Goal: Find specific page/section: Find specific page/section

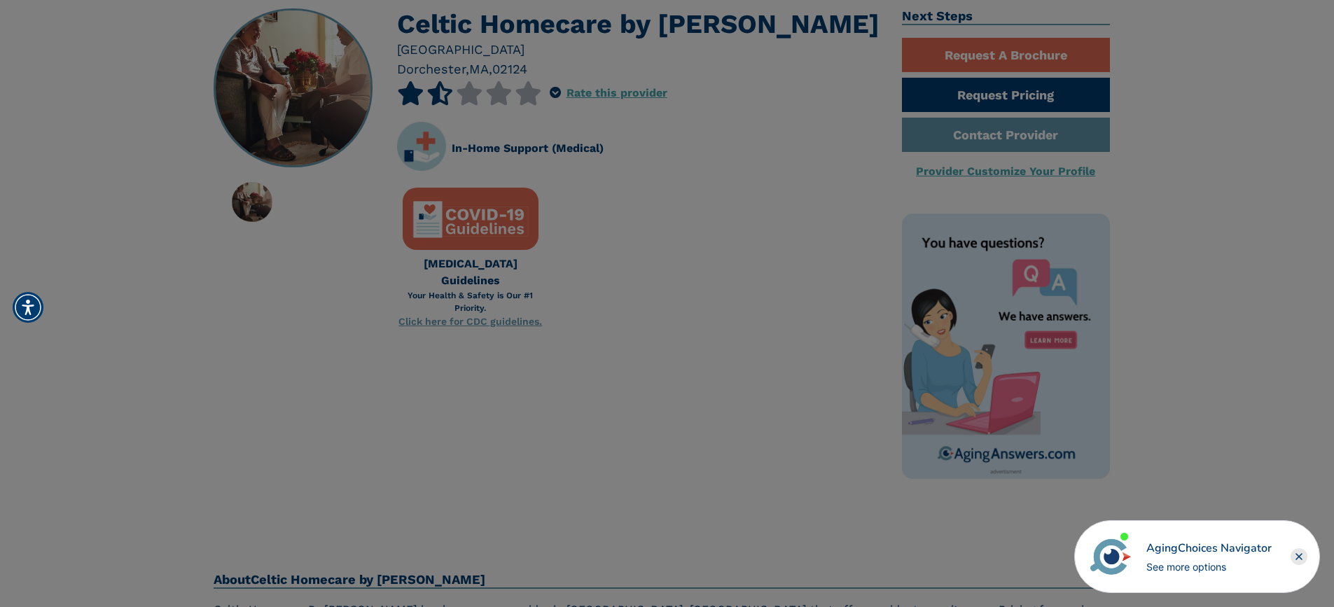
scroll to position [70, 0]
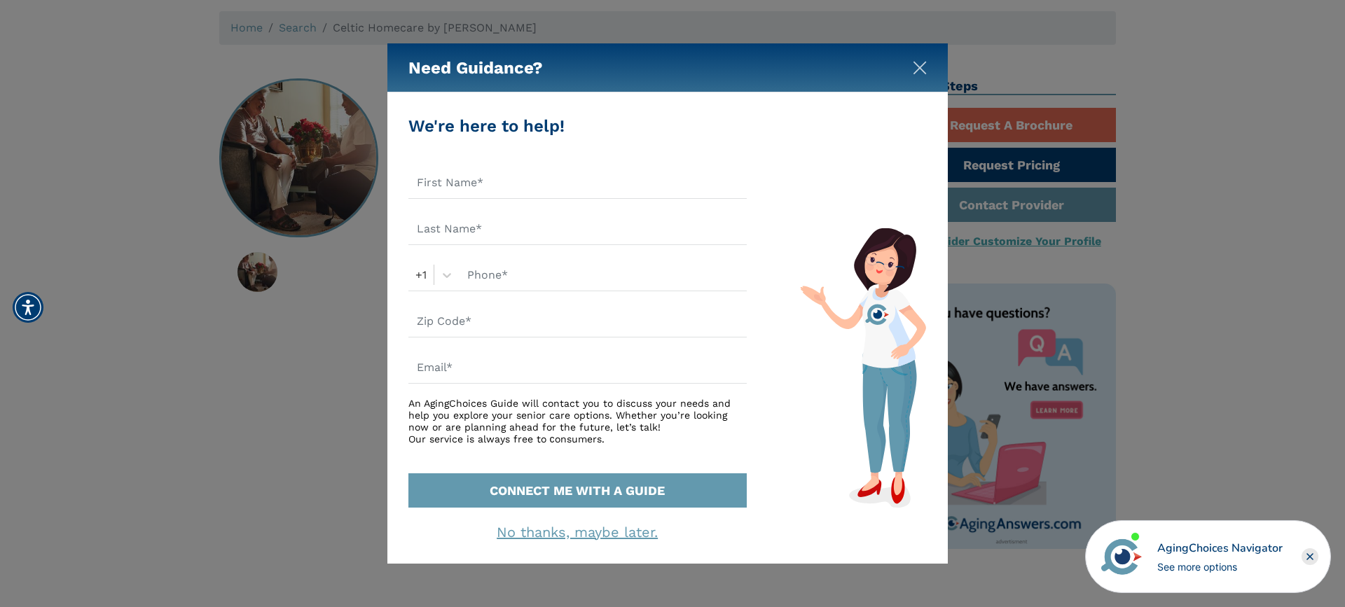
click at [922, 67] on img "Close" at bounding box center [920, 68] width 14 height 14
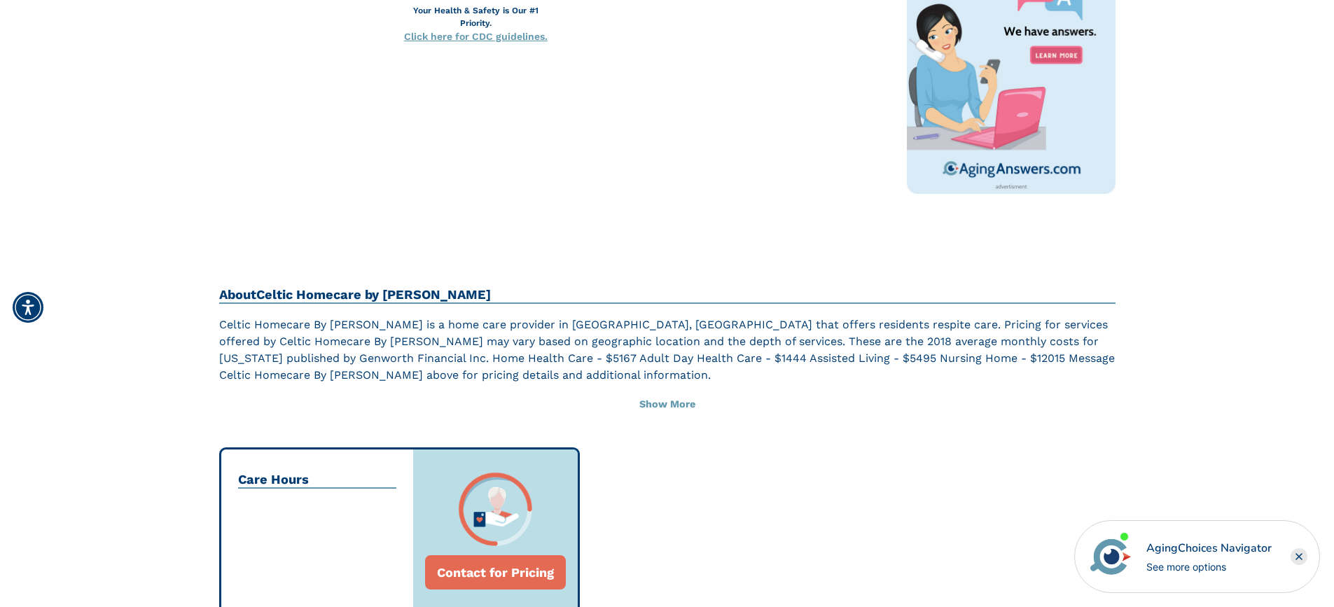
scroll to position [399, 0]
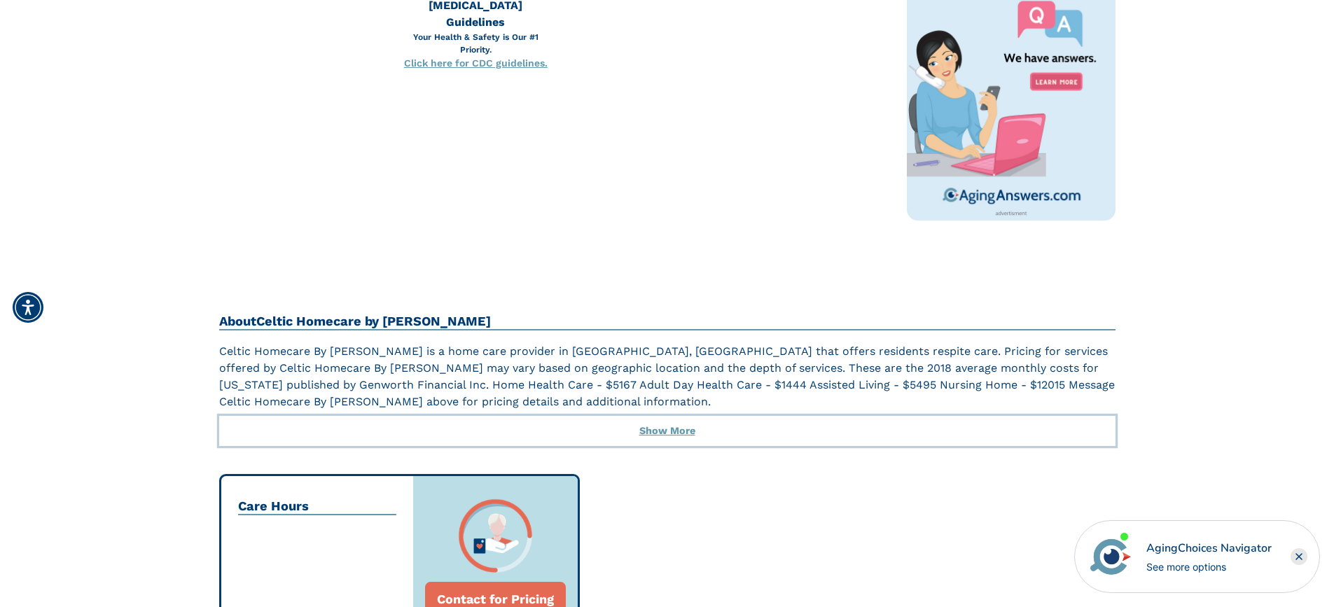
click at [666, 431] on button "Show More" at bounding box center [667, 431] width 897 height 31
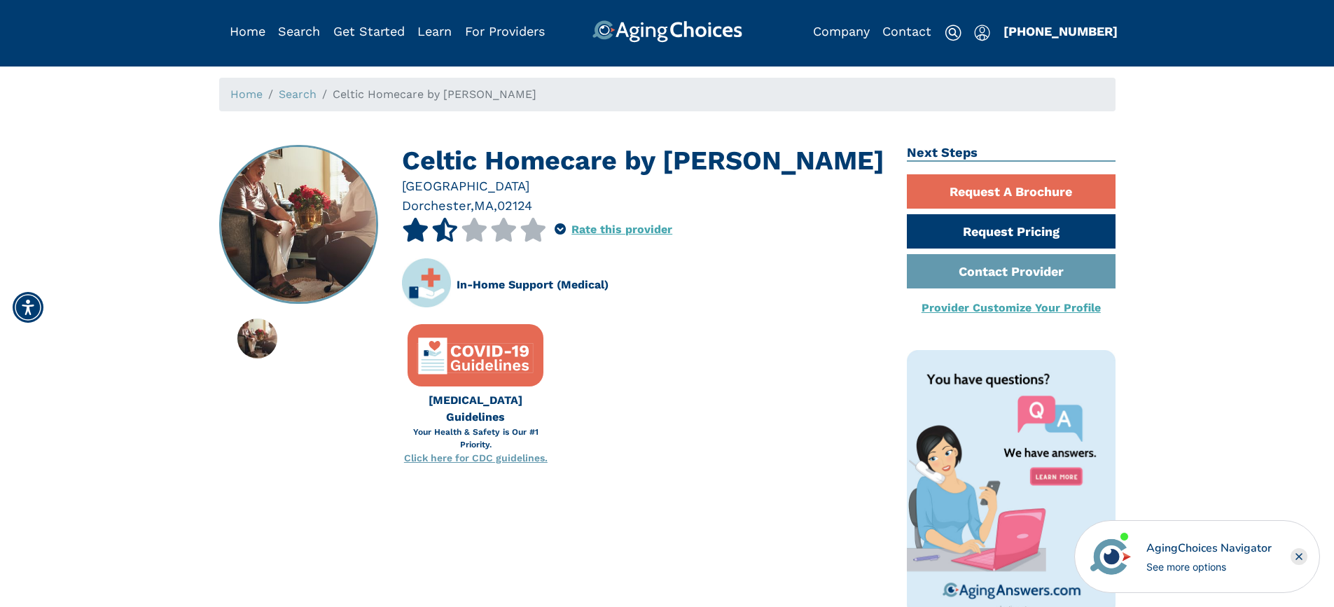
scroll to position [0, 0]
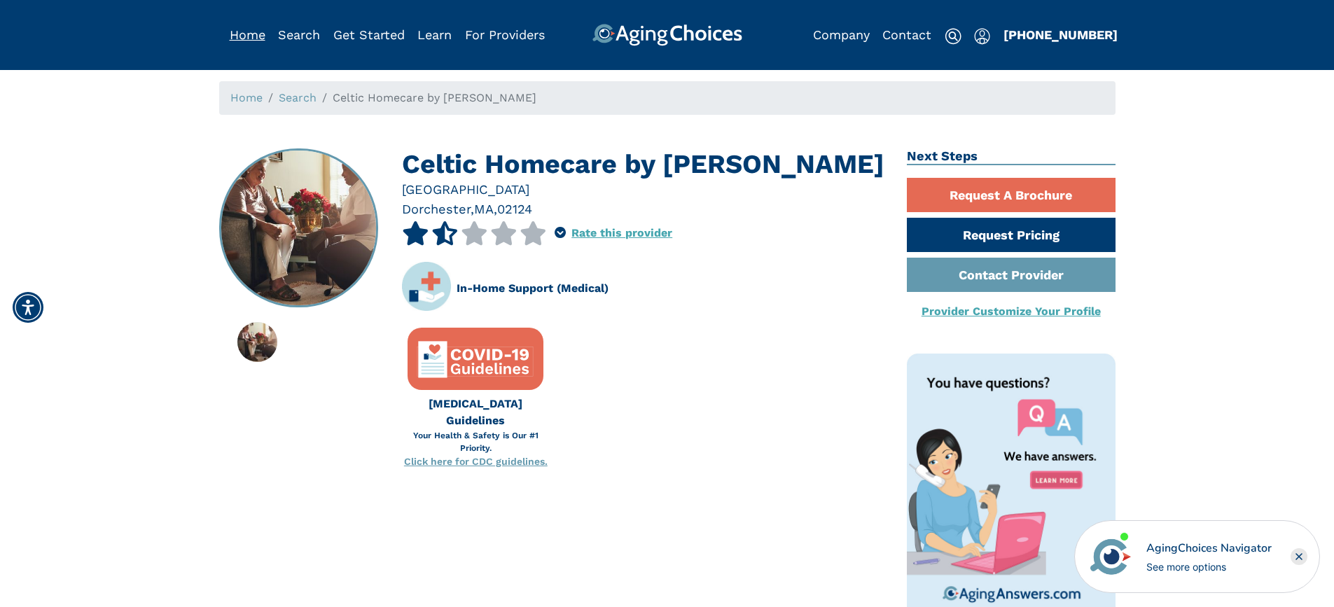
click at [242, 37] on link "Home" at bounding box center [248, 34] width 36 height 15
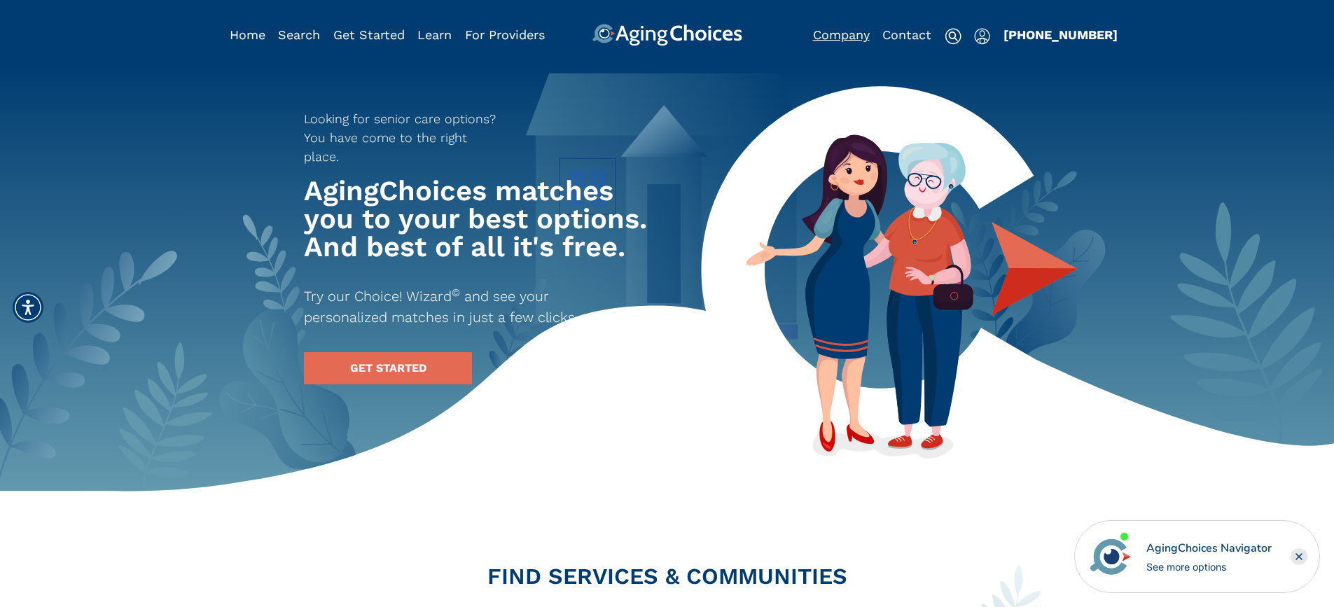
click at [845, 39] on link "Company" at bounding box center [841, 34] width 57 height 15
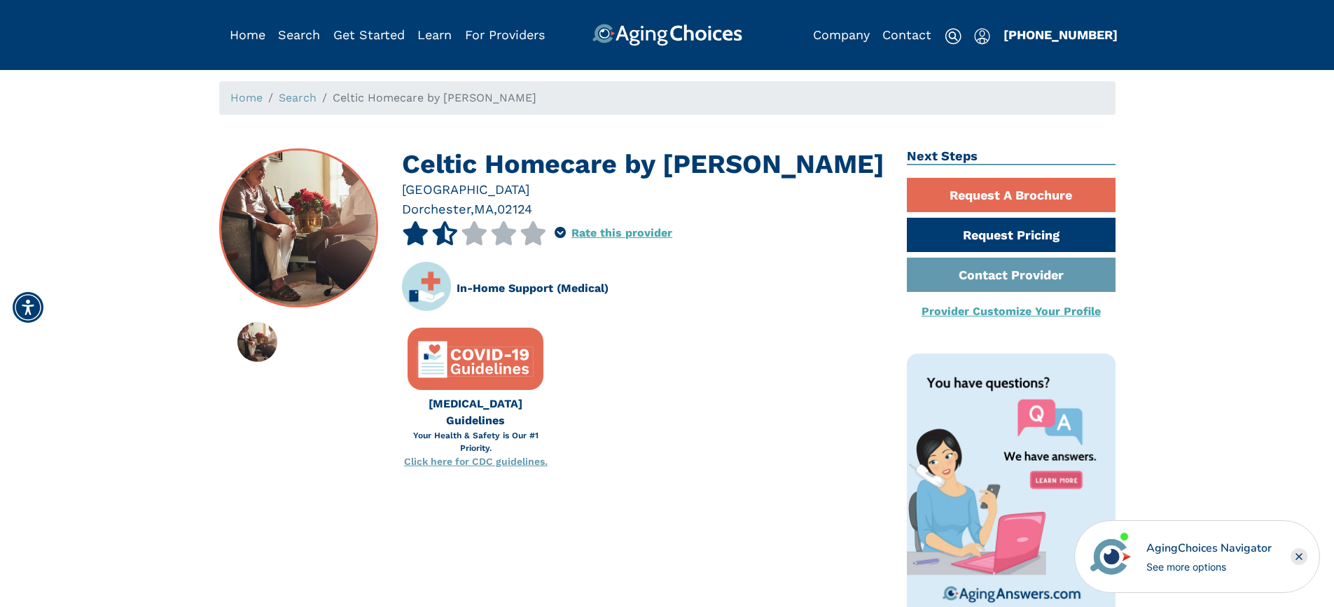
click at [282, 214] on img at bounding box center [298, 228] width 157 height 157
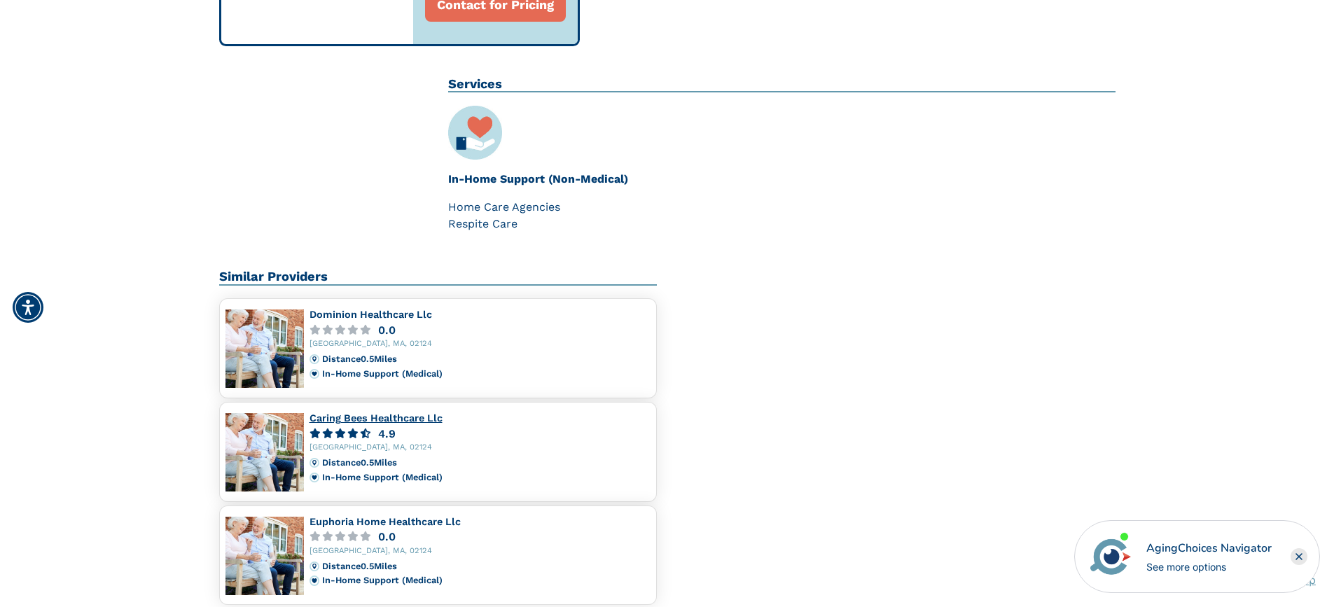
scroll to position [1051, 0]
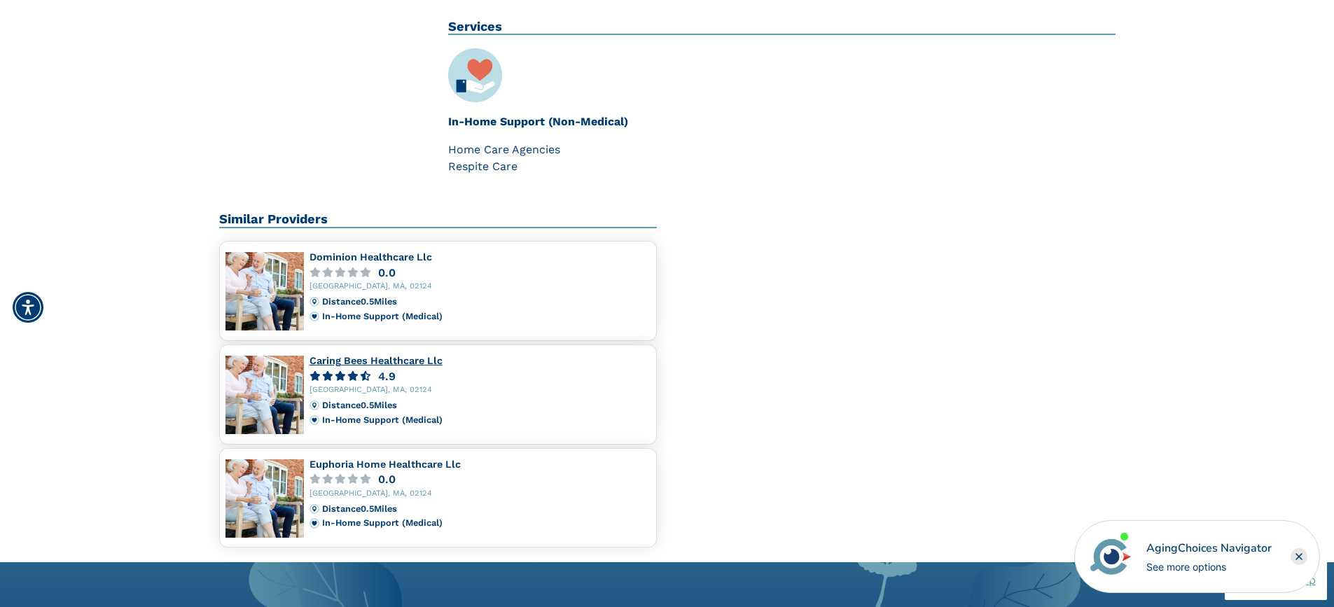
click at [343, 365] on link "Caring Bees Healthcare Llc" at bounding box center [376, 360] width 133 height 11
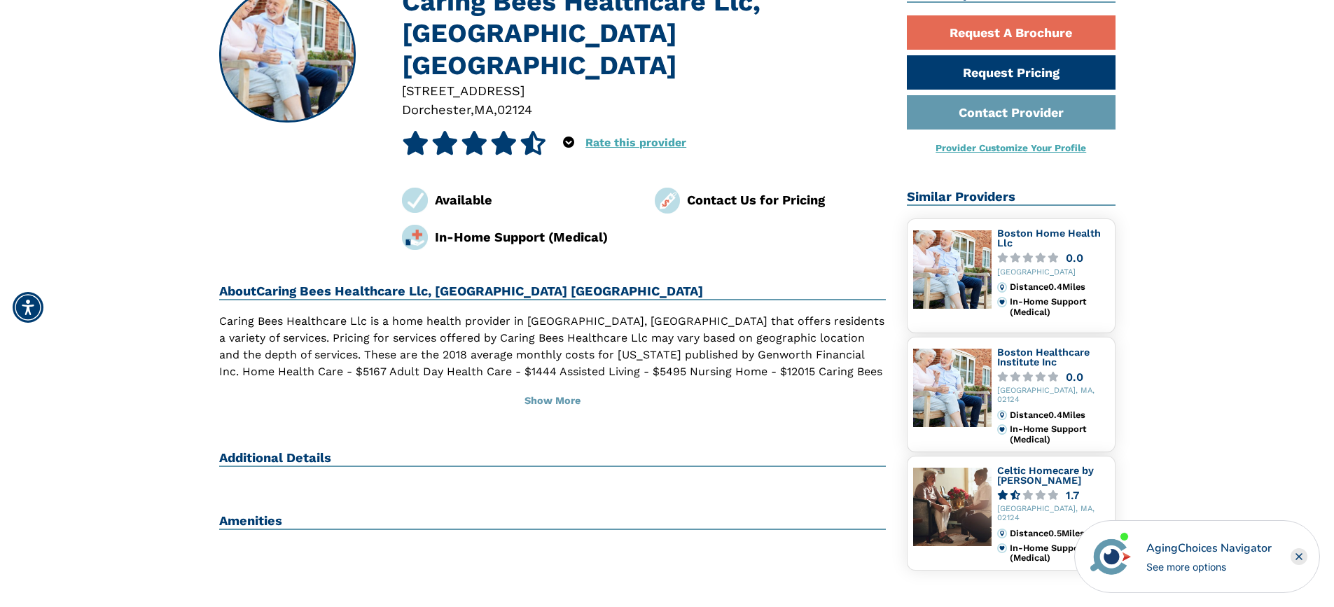
scroll to position [210, 0]
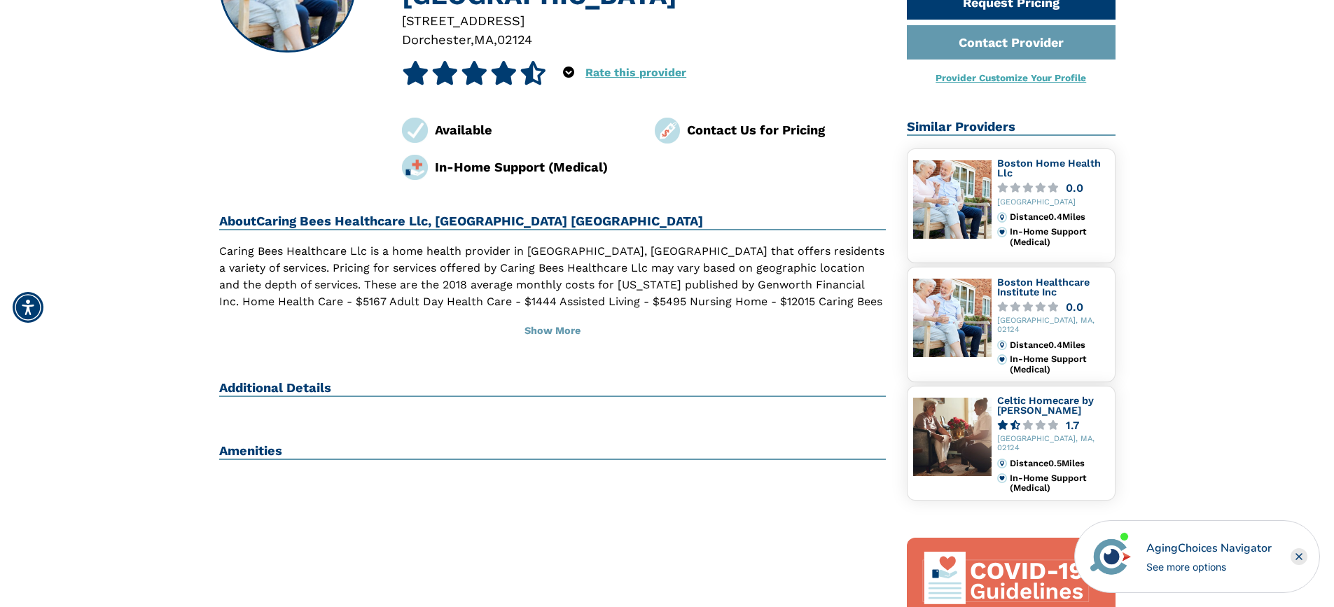
click at [1301, 560] on rect "Close" at bounding box center [1299, 556] width 17 height 17
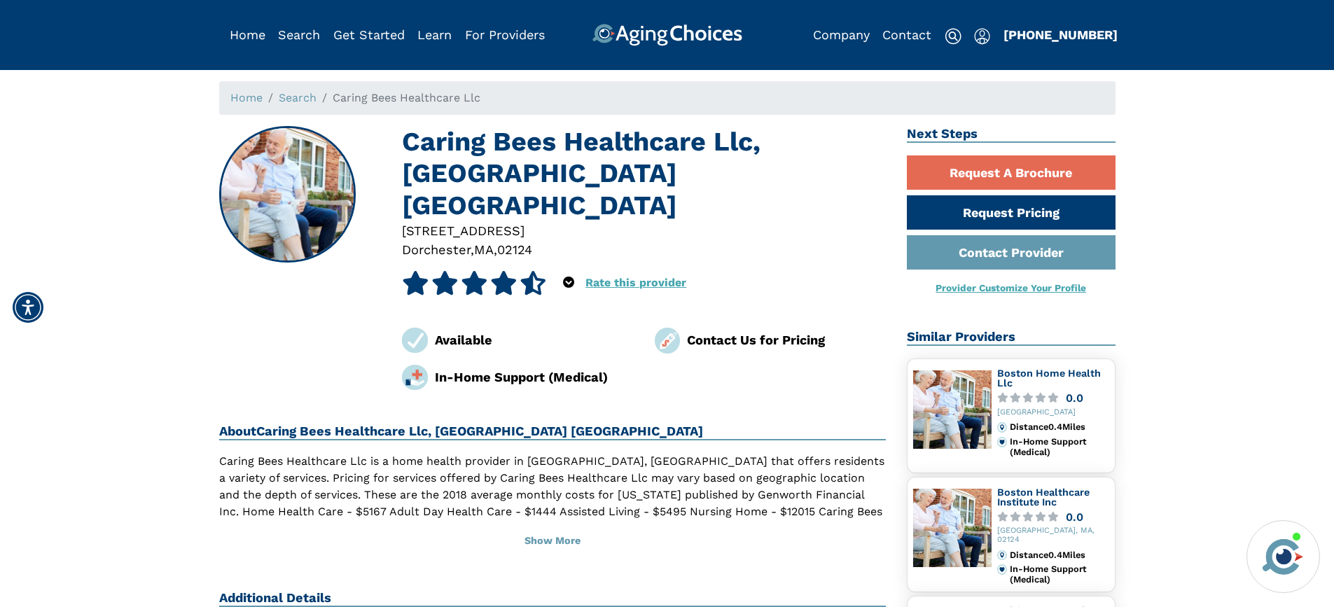
scroll to position [70, 0]
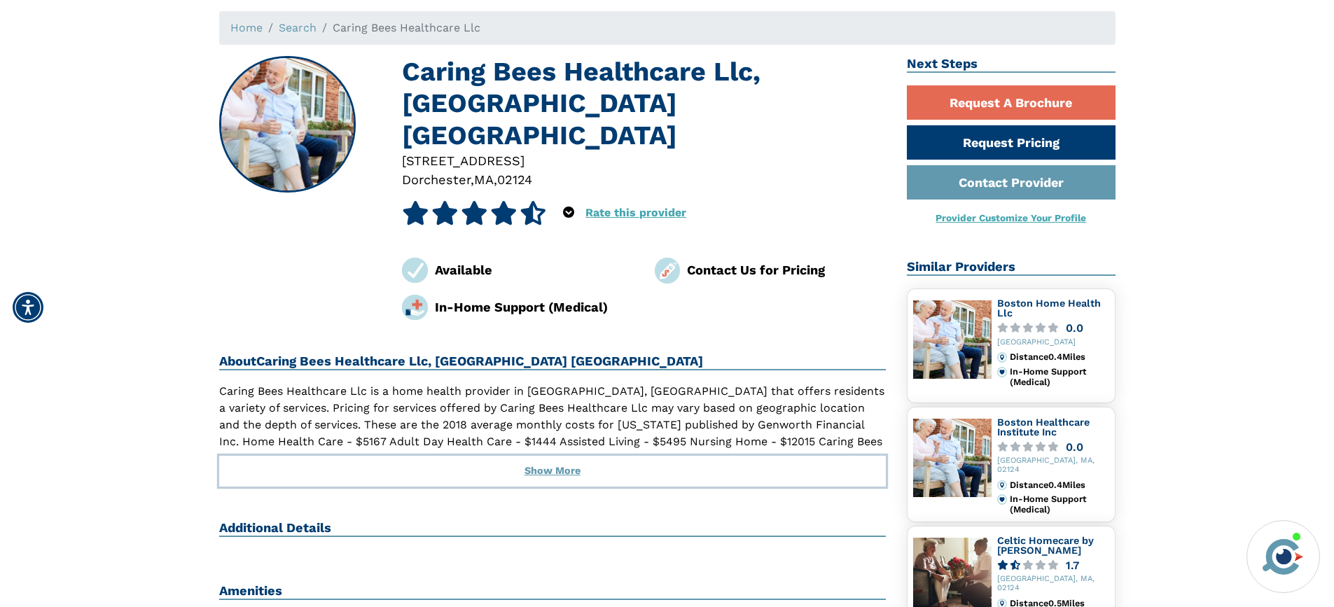
click at [545, 456] on button "Show More" at bounding box center [553, 471] width 668 height 31
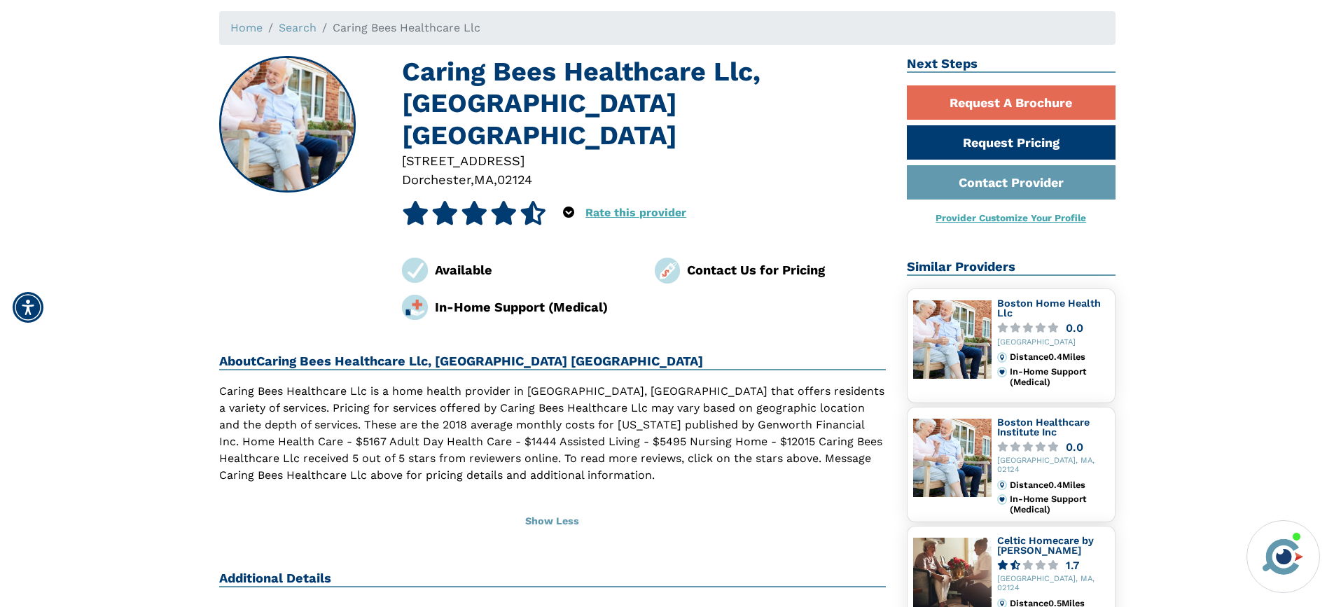
click at [1004, 221] on link "Provider Customize Your Profile" at bounding box center [1011, 217] width 151 height 11
